Goal: Task Accomplishment & Management: Manage account settings

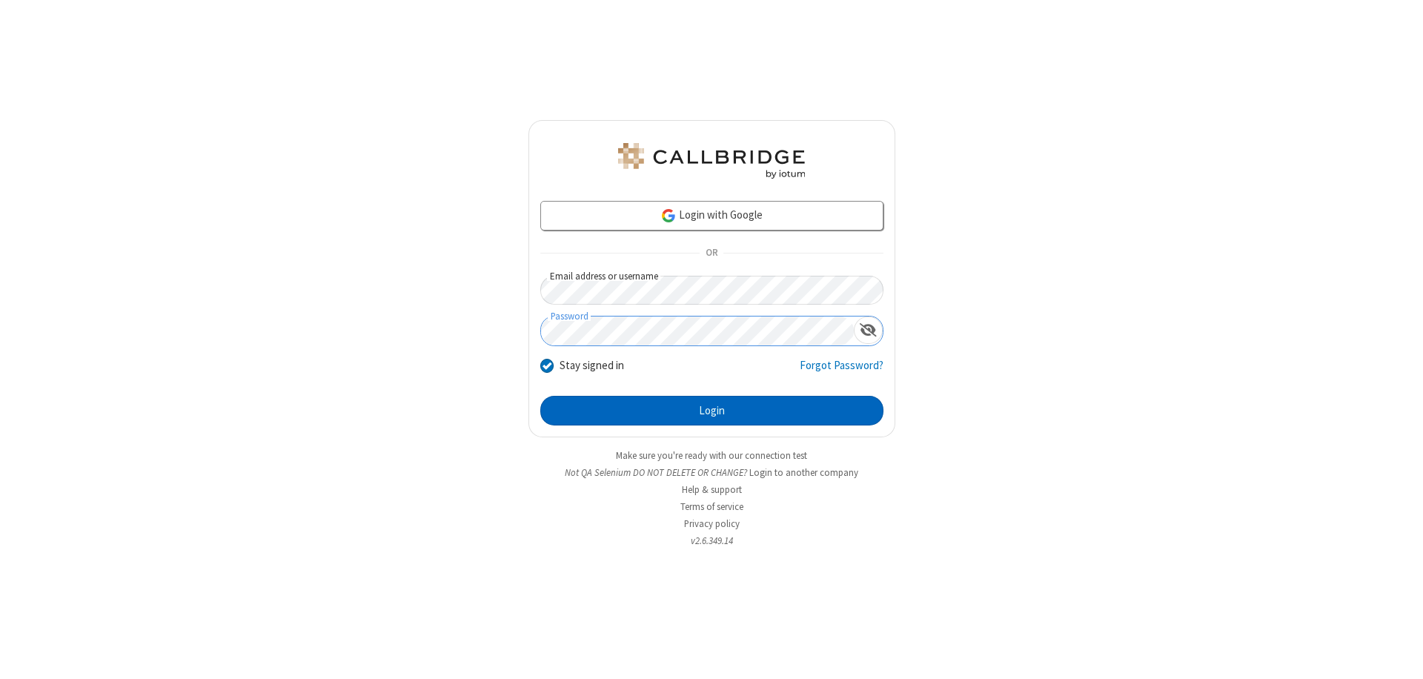
click at [712, 411] on button "Login" at bounding box center [711, 411] width 343 height 30
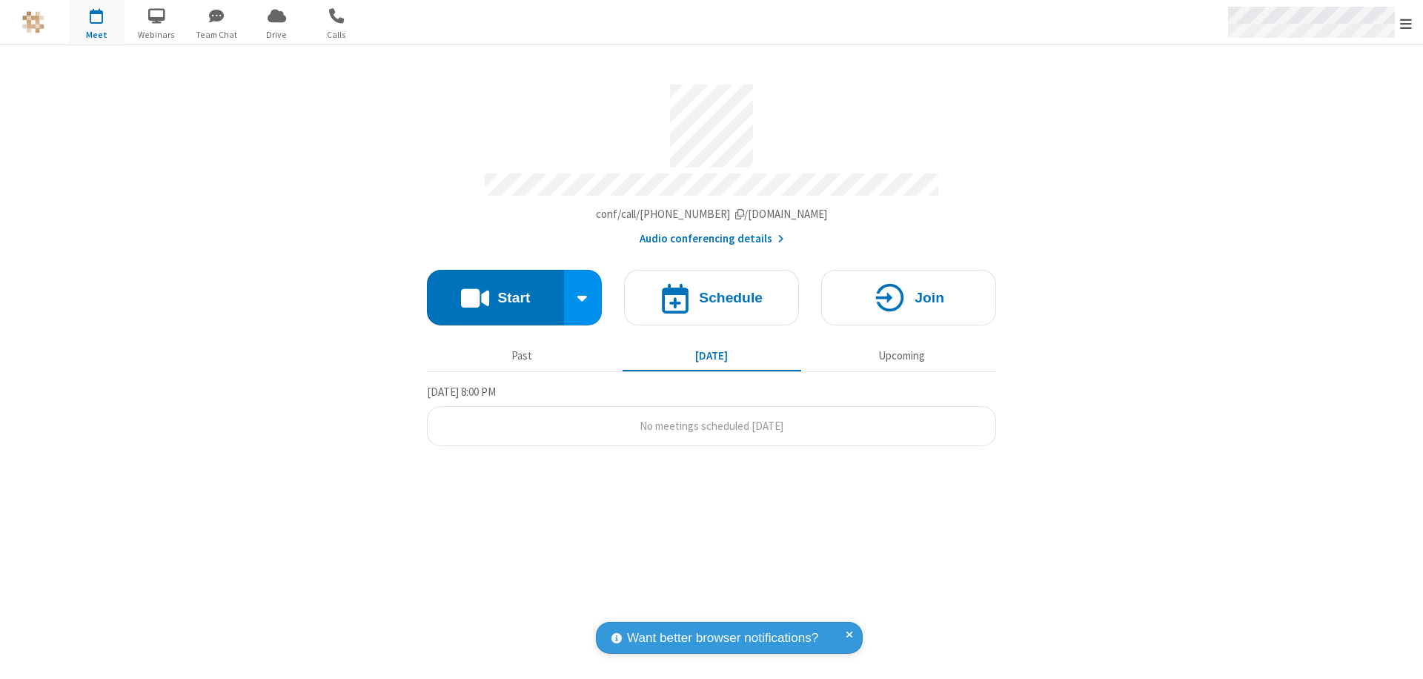
click at [1406, 23] on span "Open menu" at bounding box center [1406, 23] width 12 height 15
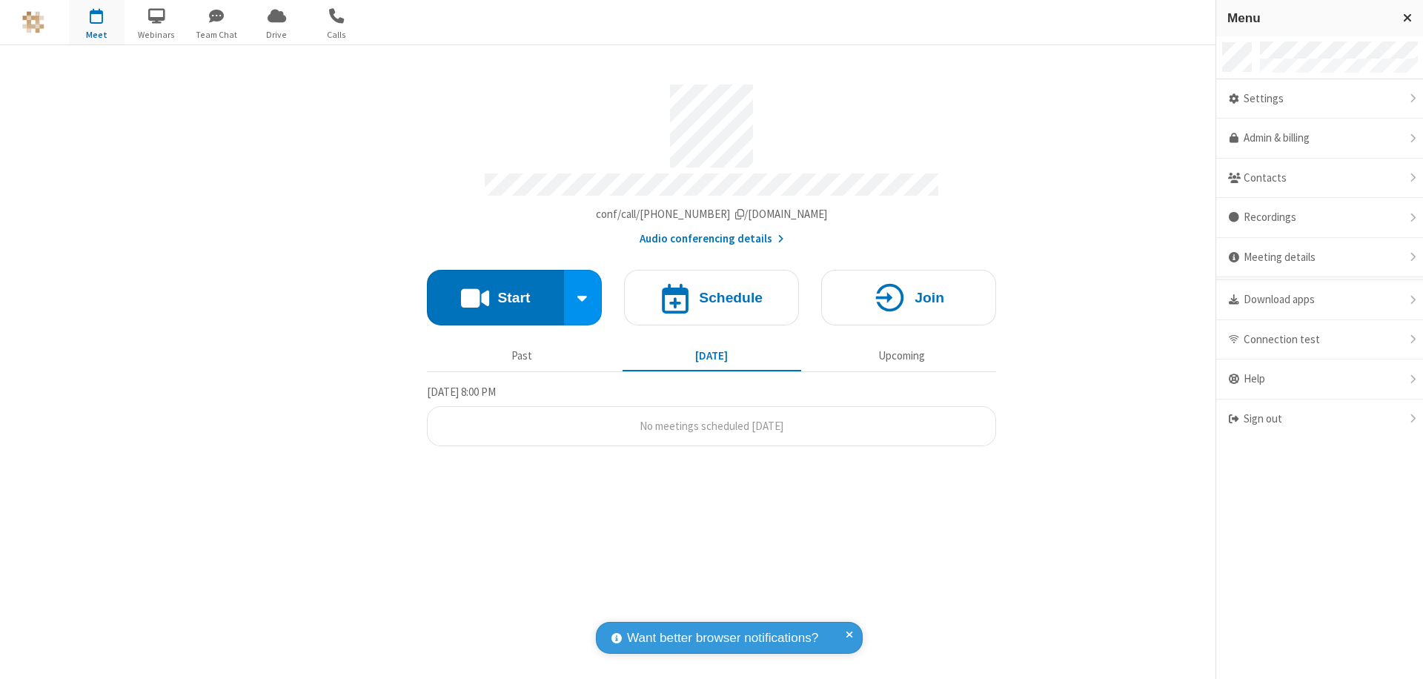
click at [1320, 99] on div "Settings" at bounding box center [1319, 99] width 207 height 40
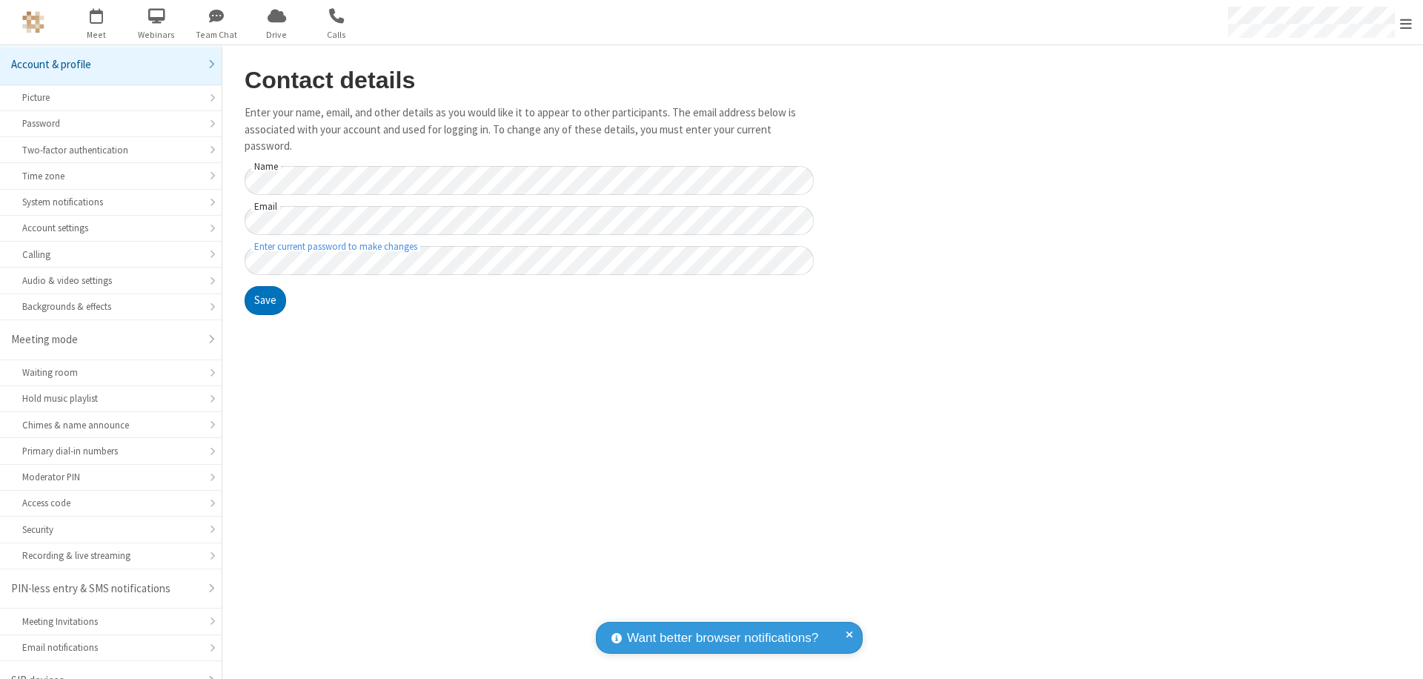
scroll to position [21, 0]
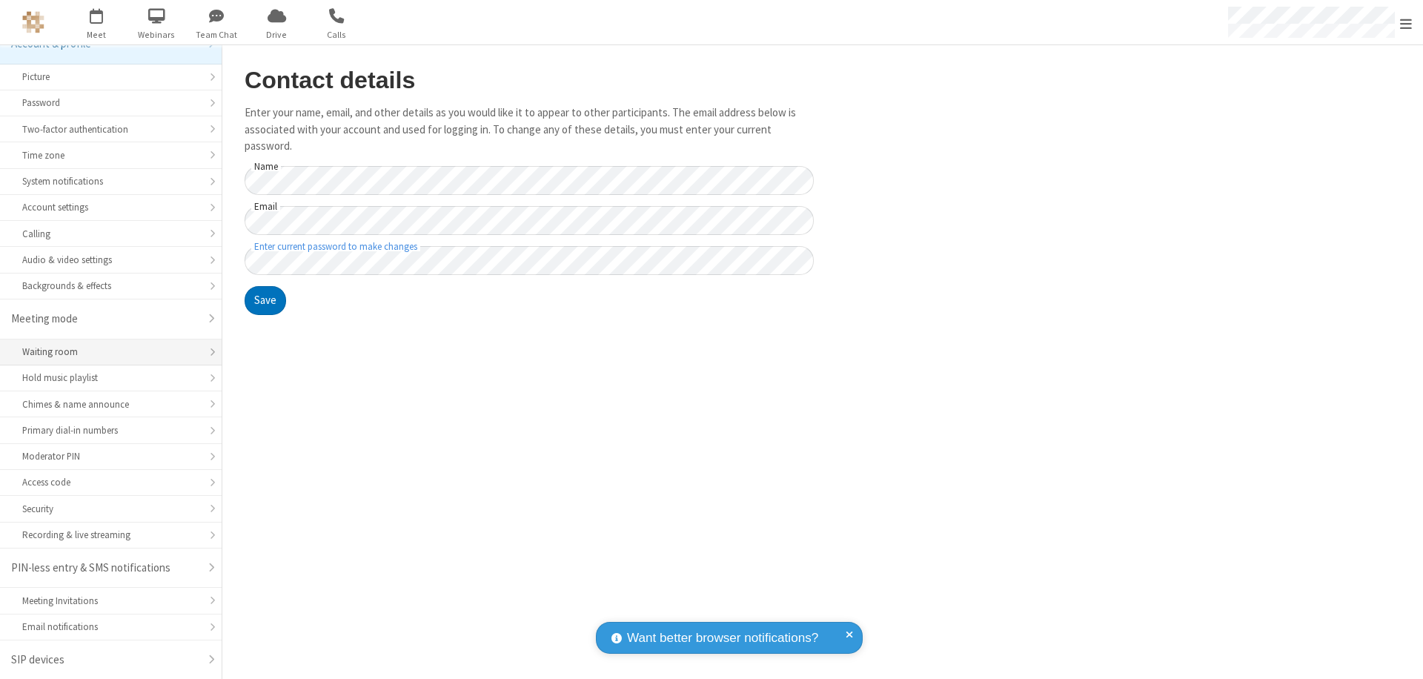
click at [105, 352] on div "Waiting room" at bounding box center [110, 352] width 177 height 14
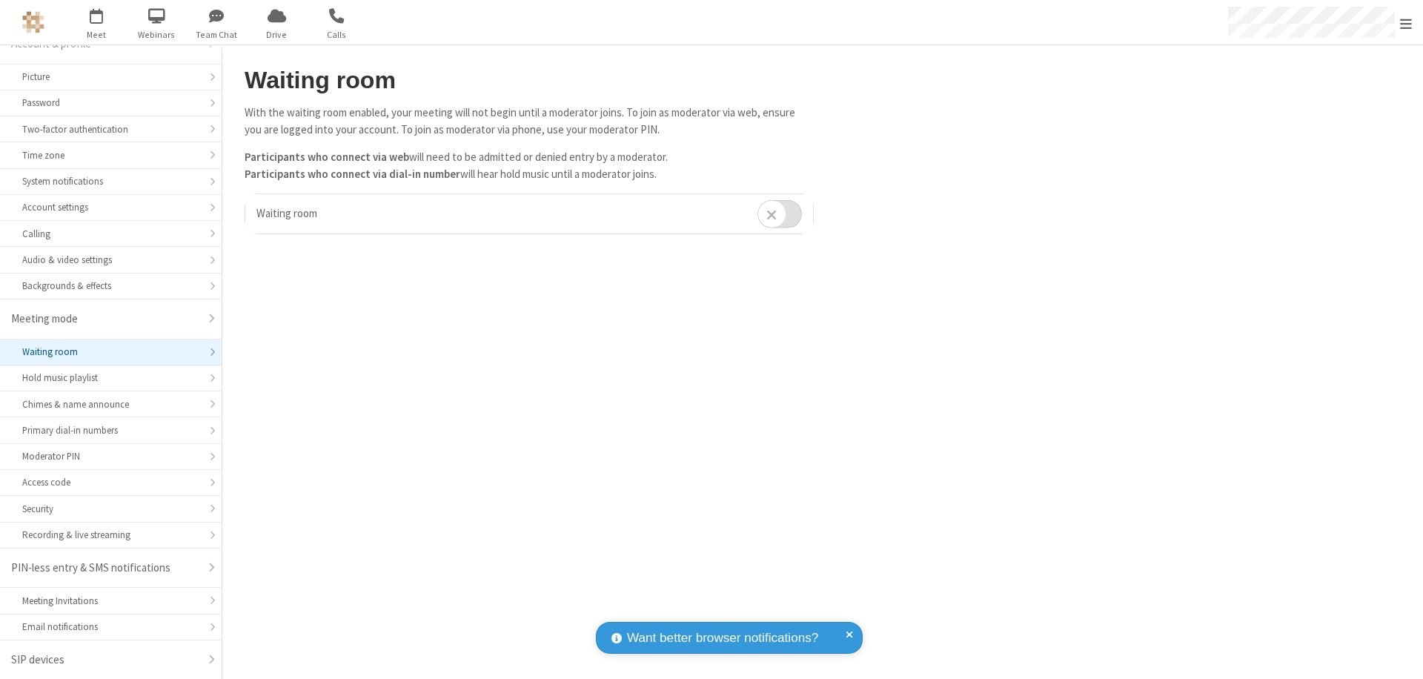
click at [780, 213] on input "checkbox" at bounding box center [780, 213] width 44 height 29
checkbox input "true"
click at [1406, 22] on span "Open menu" at bounding box center [1406, 23] width 12 height 15
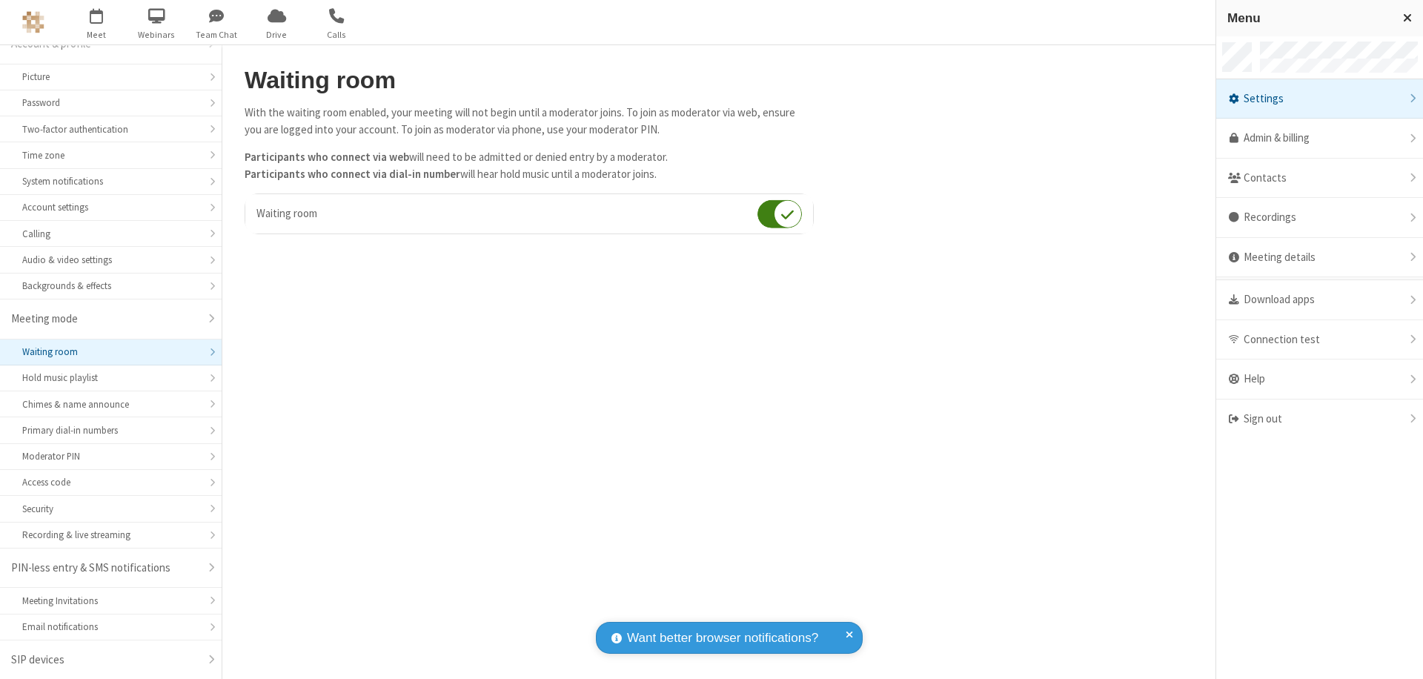
click at [1320, 419] on div "Sign out" at bounding box center [1319, 419] width 207 height 39
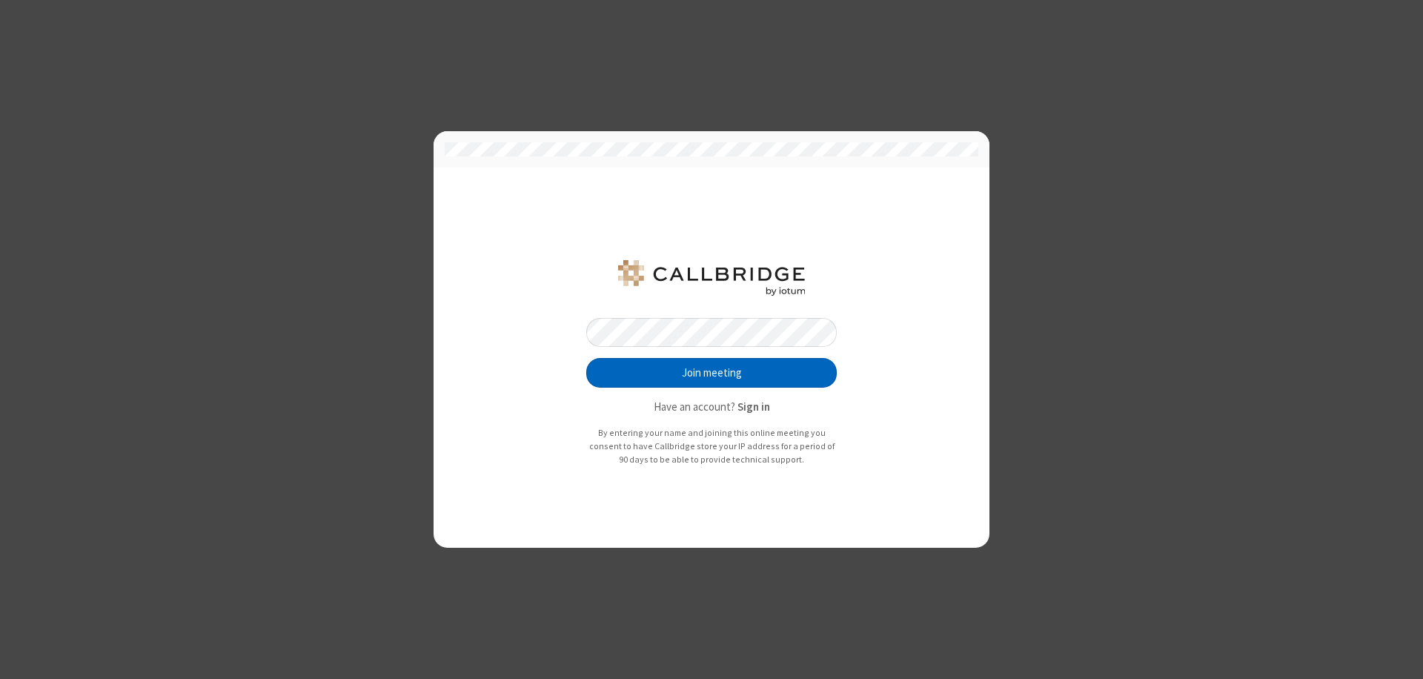
click at [712, 373] on button "Join meeting" at bounding box center [711, 373] width 251 height 30
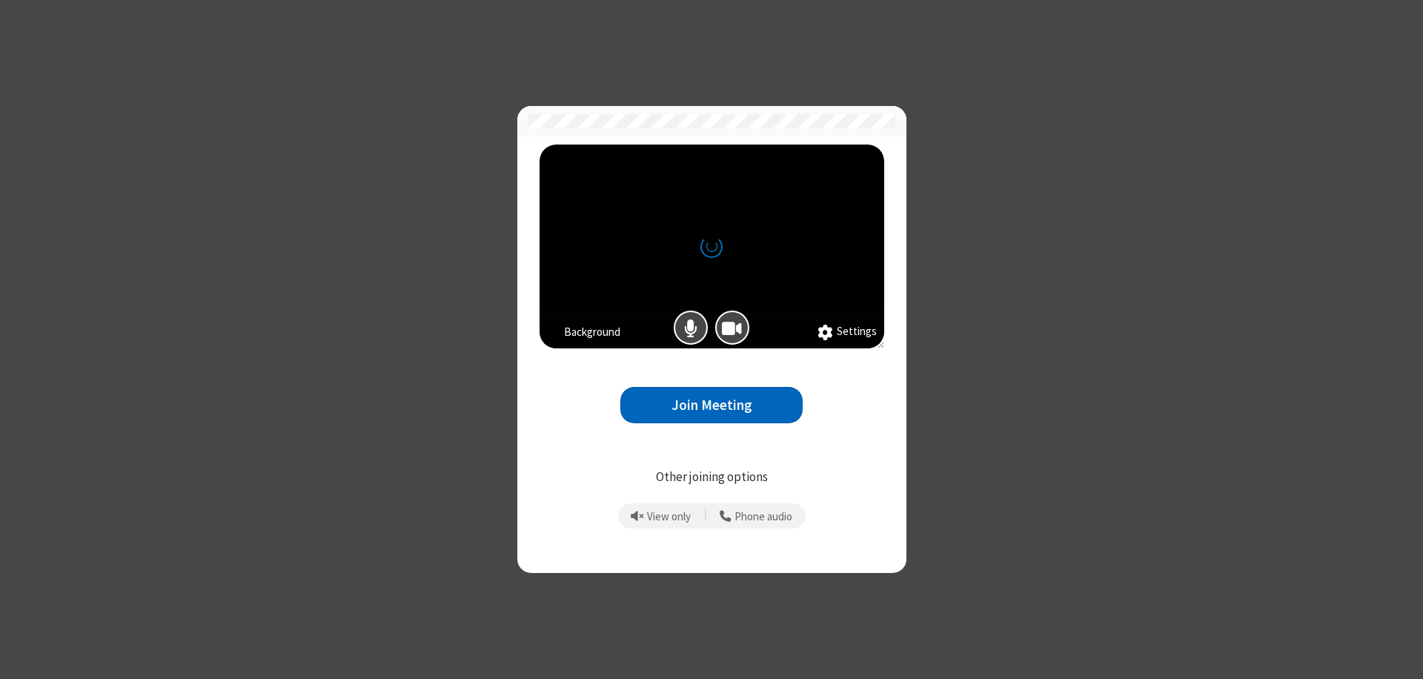
click at [712, 405] on button "Join Meeting" at bounding box center [711, 405] width 182 height 36
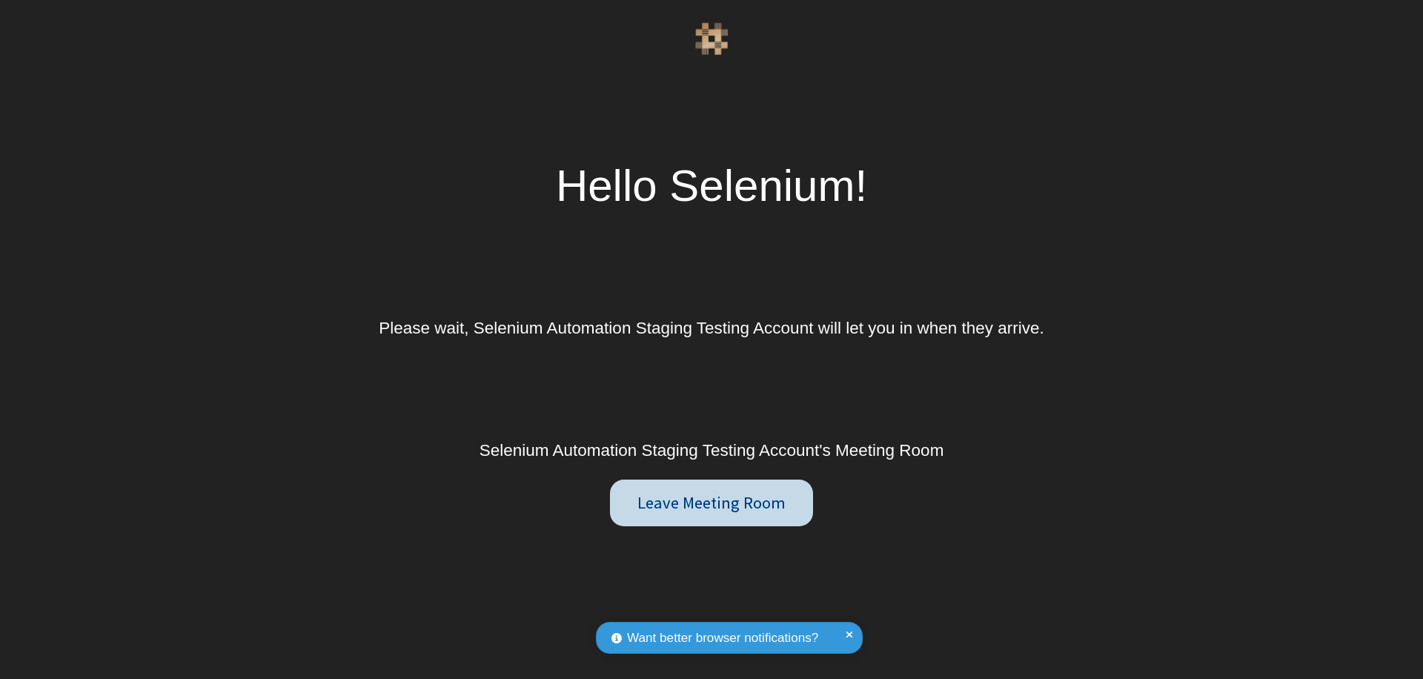
click at [711, 503] on button "Leave Meeting Room" at bounding box center [711, 503] width 202 height 47
